Goal: Information Seeking & Learning: Learn about a topic

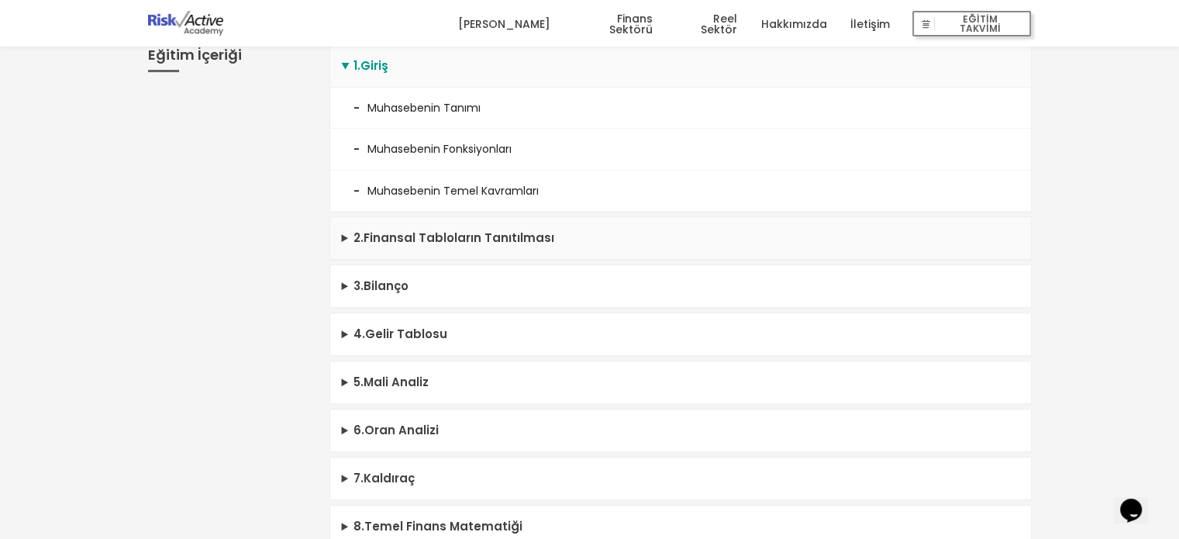
scroll to position [465, 0]
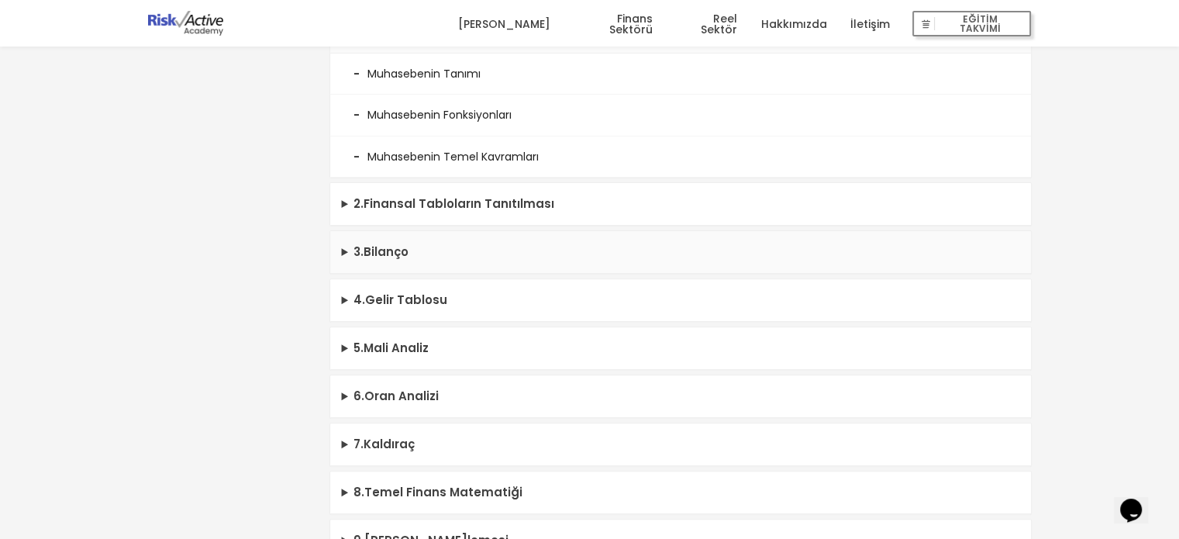
click at [462, 257] on summary "3 . [GEOGRAPHIC_DATA]" at bounding box center [680, 252] width 701 height 43
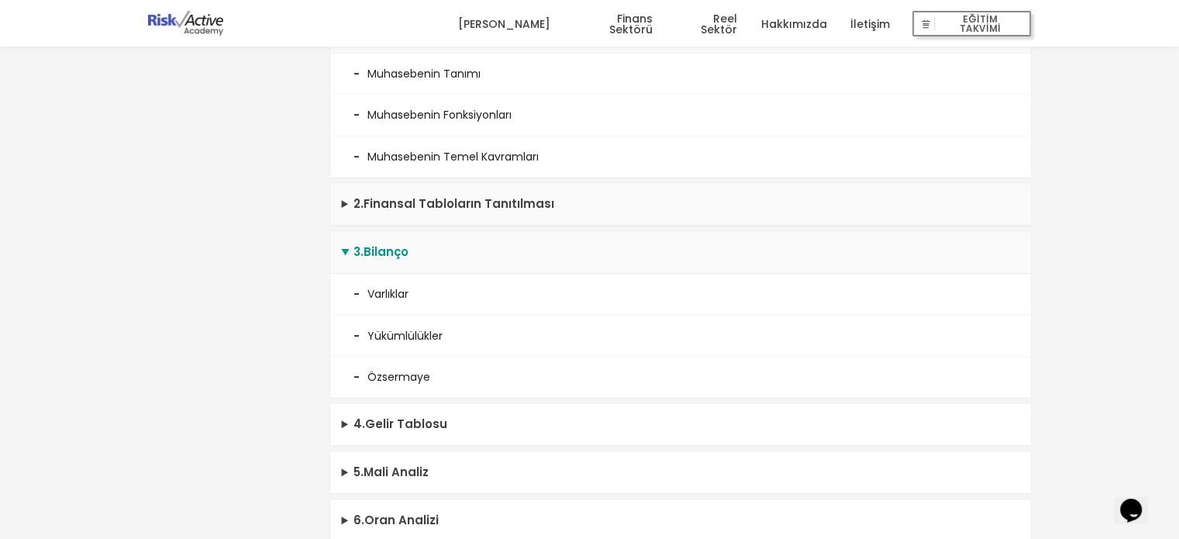
click at [478, 210] on summary "2 . Finansal Tabloların Tanıtılması" at bounding box center [680, 204] width 701 height 43
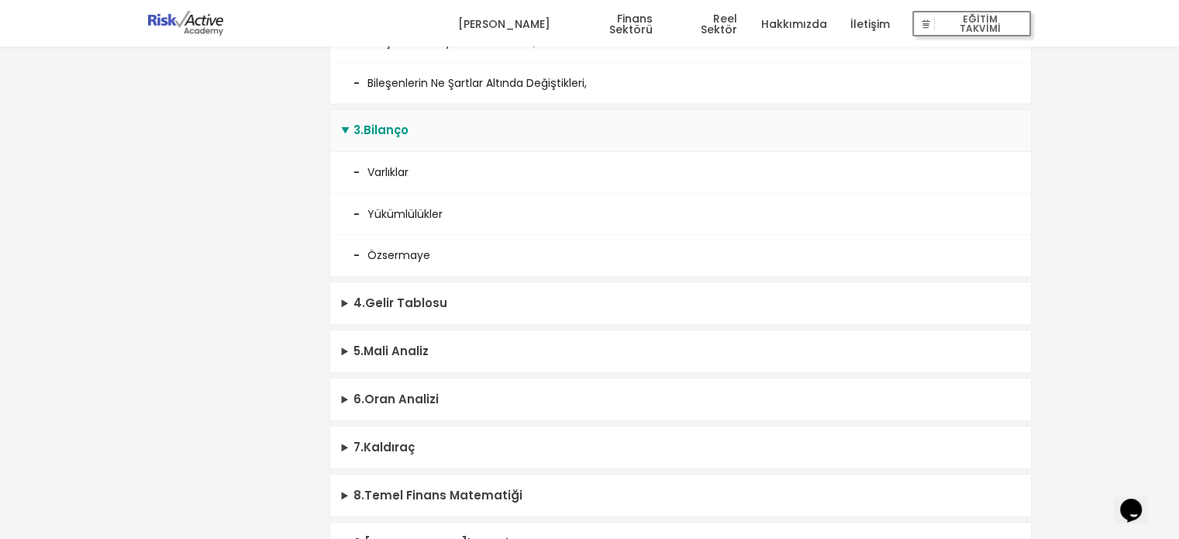
scroll to position [853, 0]
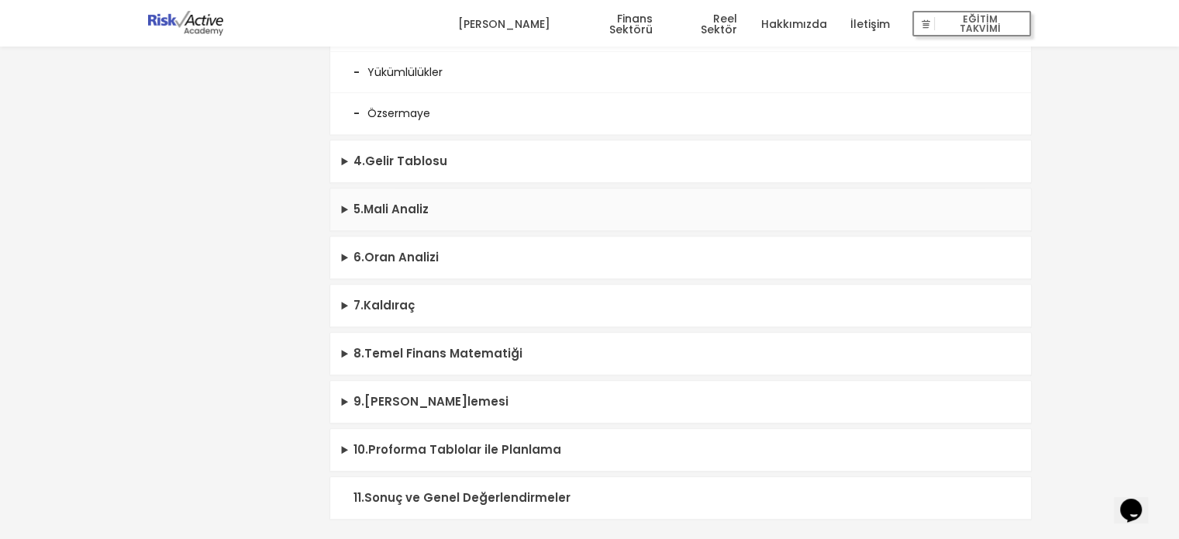
click at [504, 192] on summary "5 . Mali Analiz" at bounding box center [680, 209] width 701 height 43
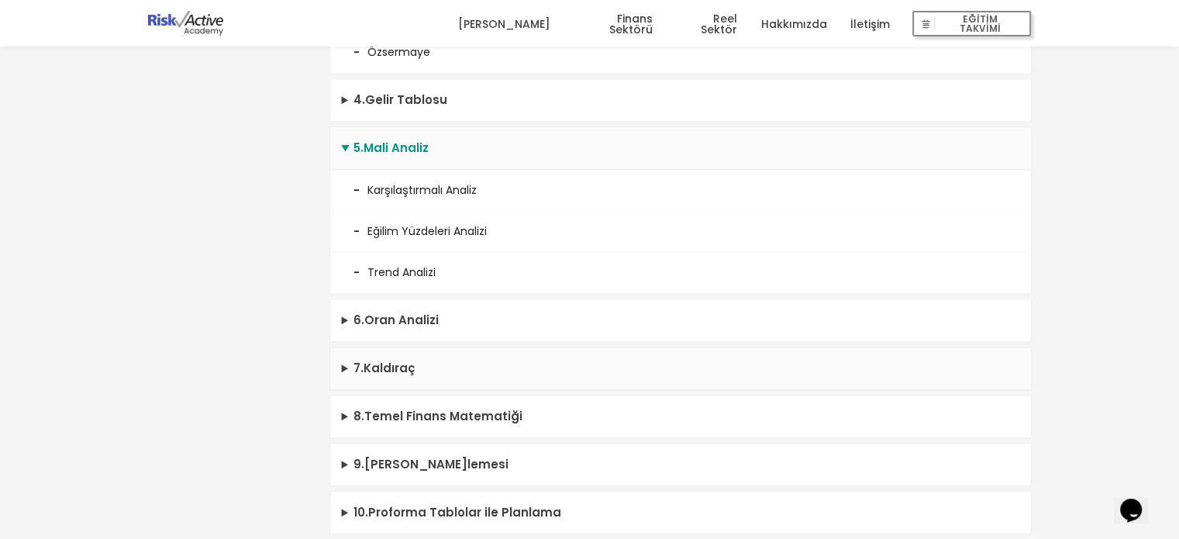
scroll to position [1008, 0]
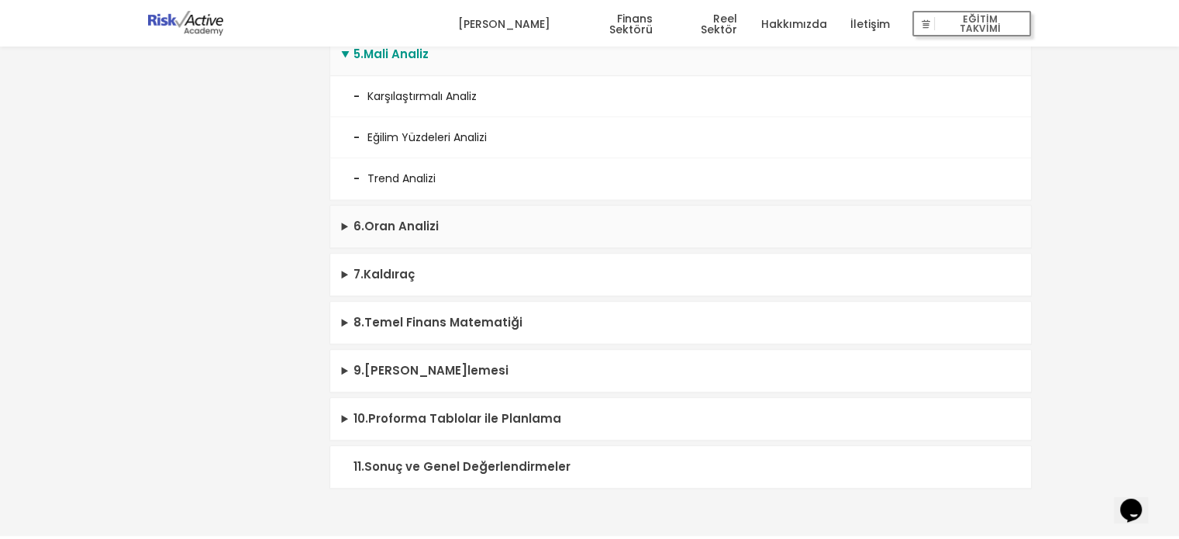
click at [489, 222] on summary "6 . Oran Analizi" at bounding box center [680, 226] width 701 height 43
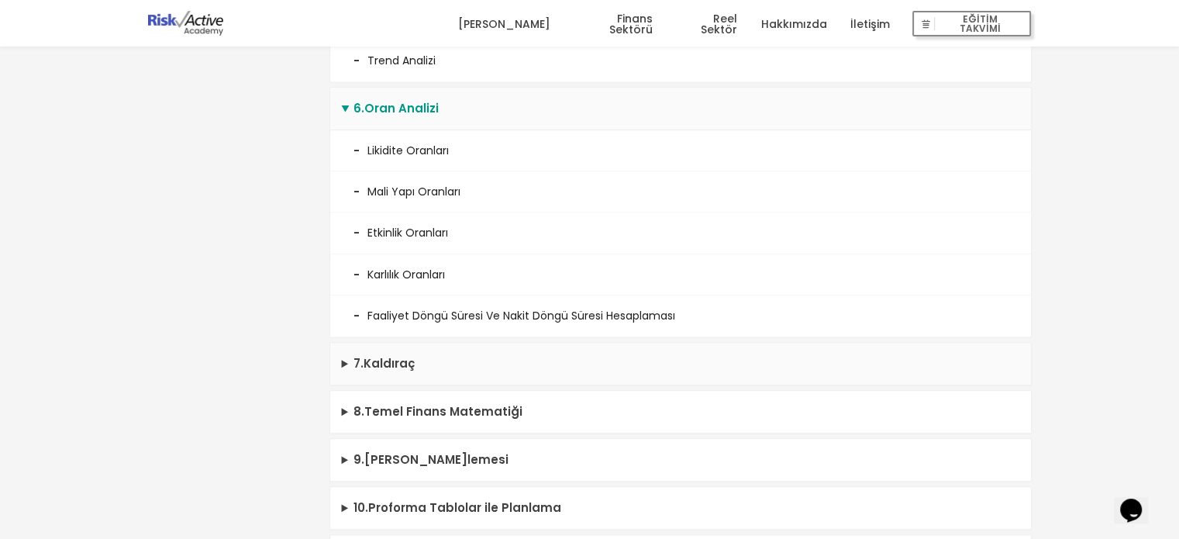
scroll to position [1241, 0]
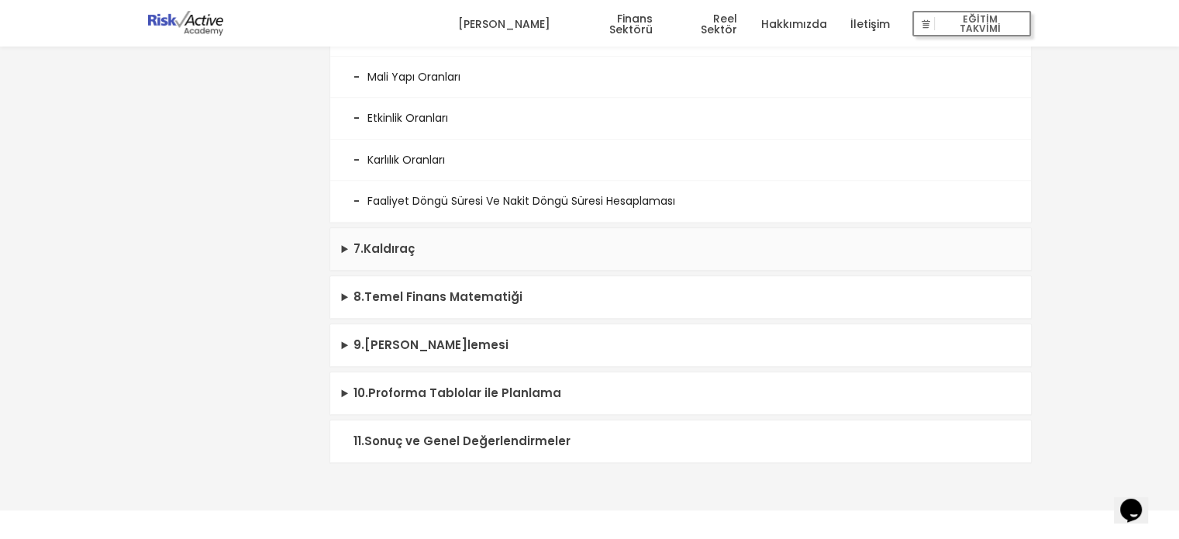
click at [485, 242] on summary "7 . Kaldıraç" at bounding box center [680, 249] width 701 height 43
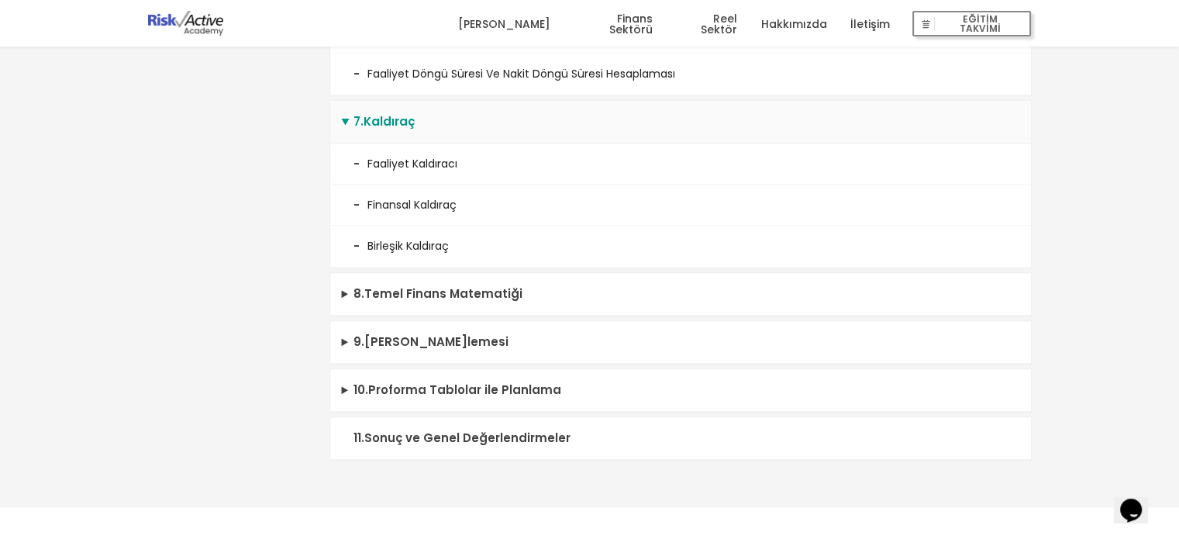
scroll to position [1396, 0]
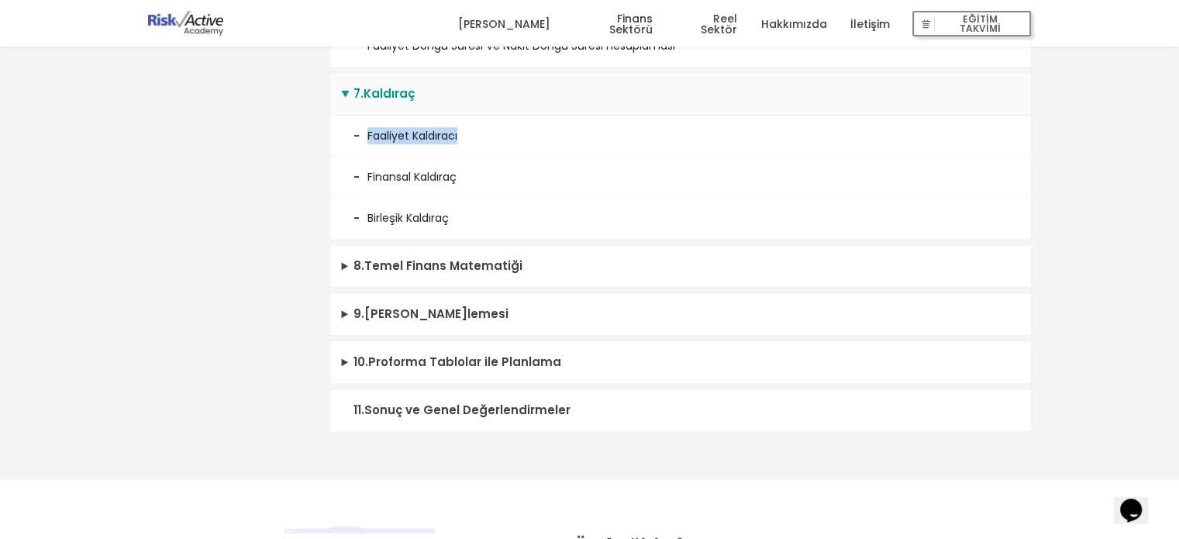
drag, startPoint x: 468, startPoint y: 129, endPoint x: 367, endPoint y: 129, distance: 101.6
click at [367, 129] on li "Faaliyet Kaldıracı" at bounding box center [680, 136] width 701 height 41
click at [480, 256] on summary "8 . Temel Finans Matematiği" at bounding box center [680, 266] width 701 height 43
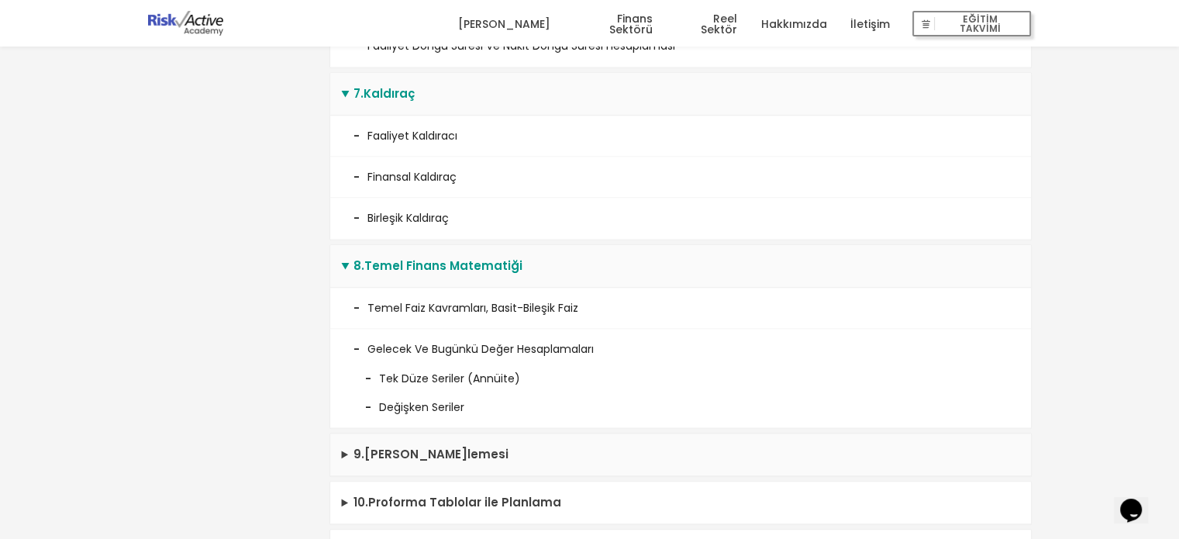
click at [470, 440] on summary "9 . Sermaye Bütçelemesi" at bounding box center [680, 454] width 701 height 43
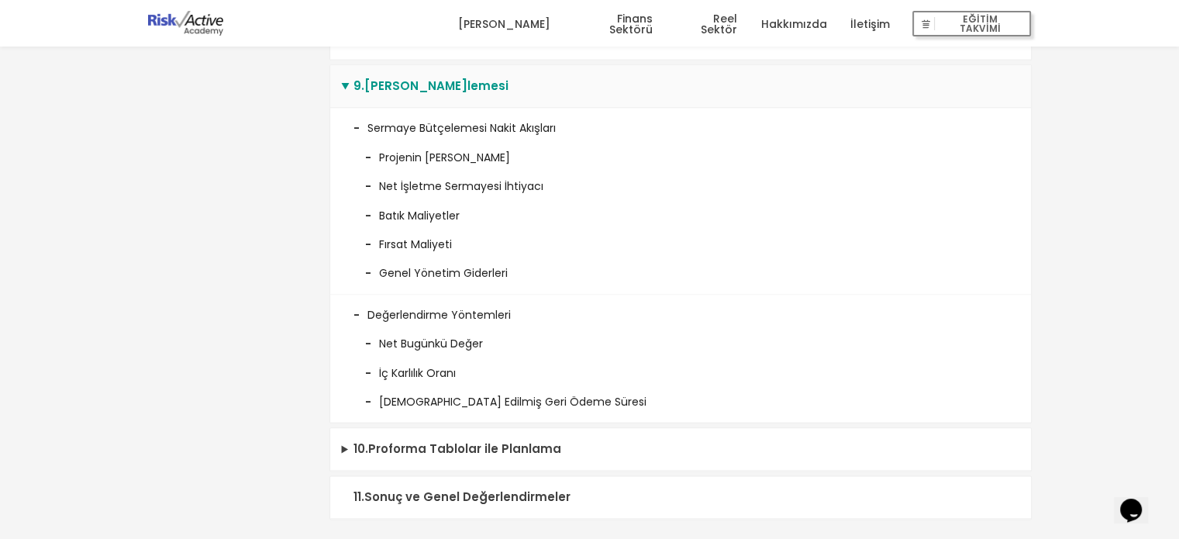
scroll to position [1861, 0]
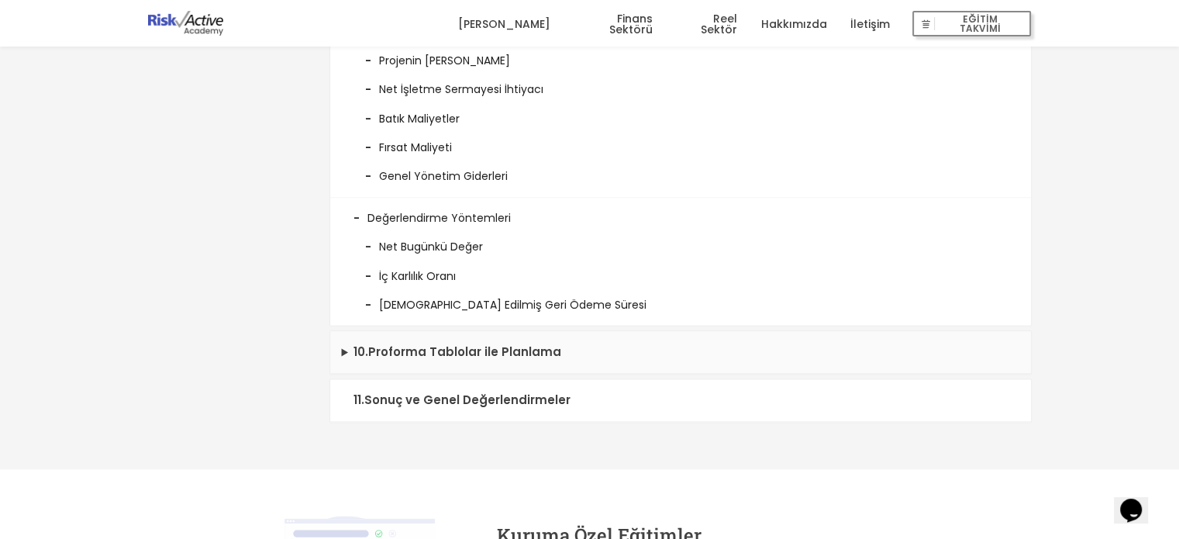
click at [512, 346] on summary "10 . Proforma Tablolar ile Planlama" at bounding box center [680, 352] width 701 height 43
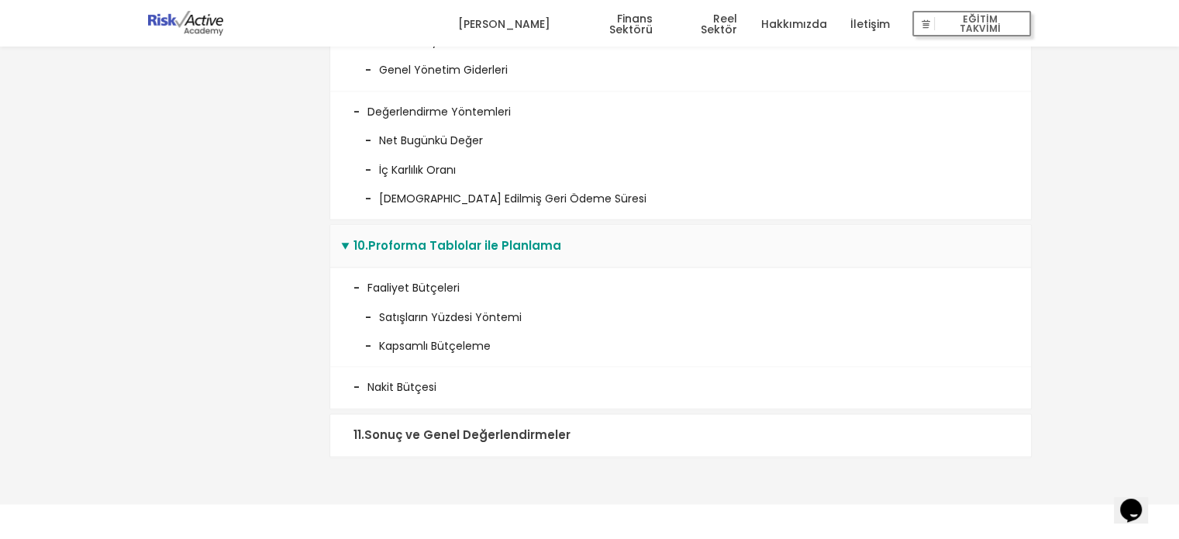
scroll to position [2094, 0]
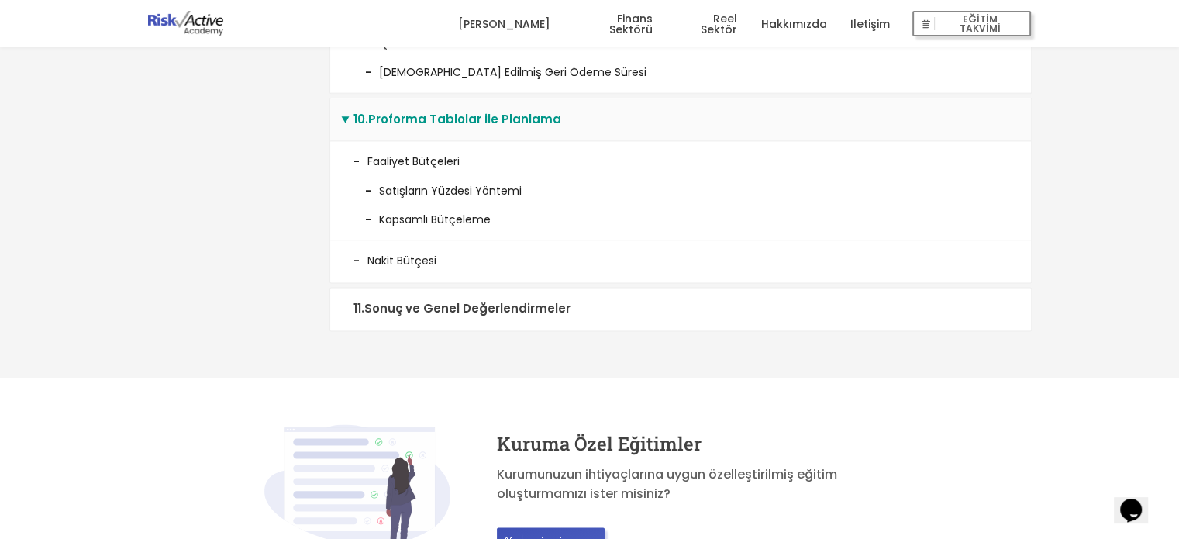
click at [517, 299] on summary "11 . Sonuç ve Genel Değerlendirmeler" at bounding box center [680, 309] width 701 height 43
